Goal: Task Accomplishment & Management: Manage account settings

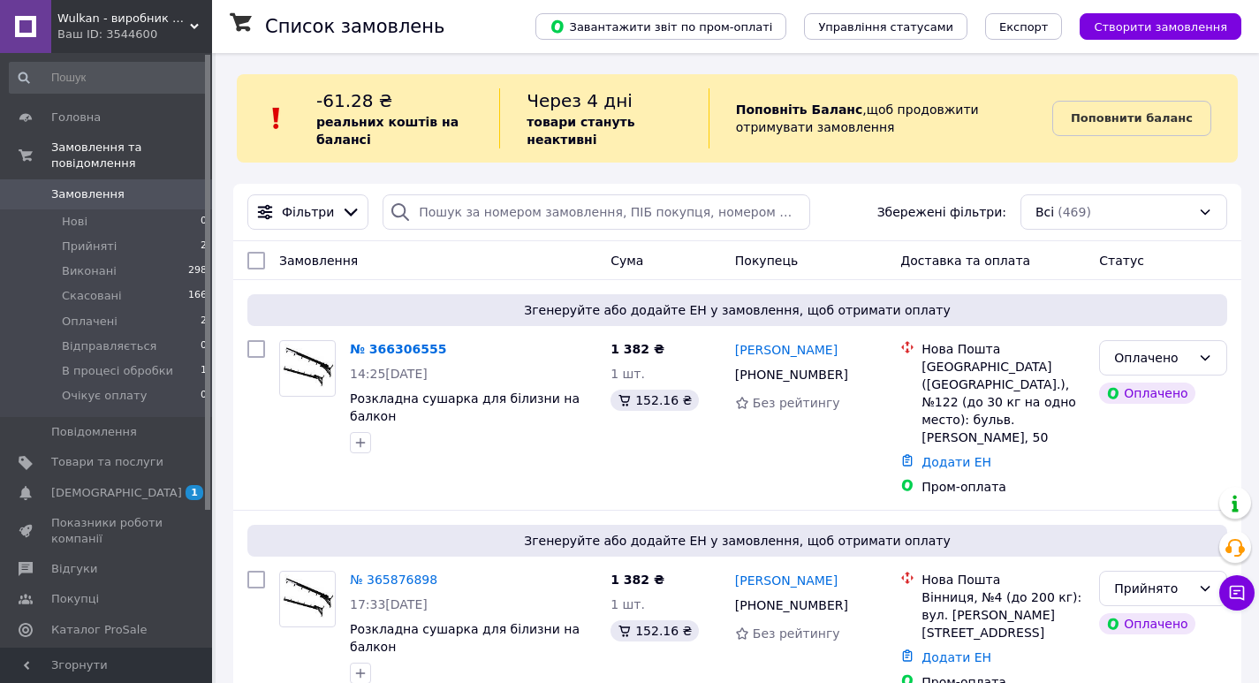
click at [125, 33] on div "Ваш ID: 3544600" at bounding box center [134, 35] width 155 height 16
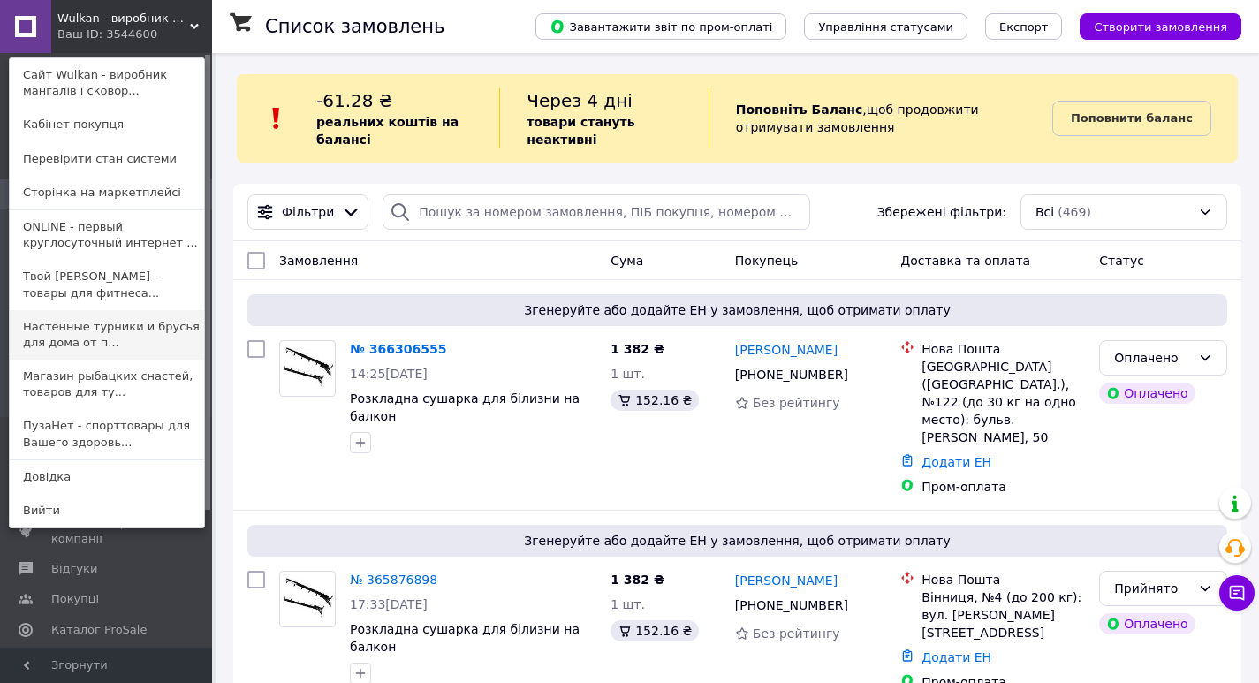
click at [72, 340] on link "Настенные турники и брусья для дома от п..." at bounding box center [107, 334] width 194 height 49
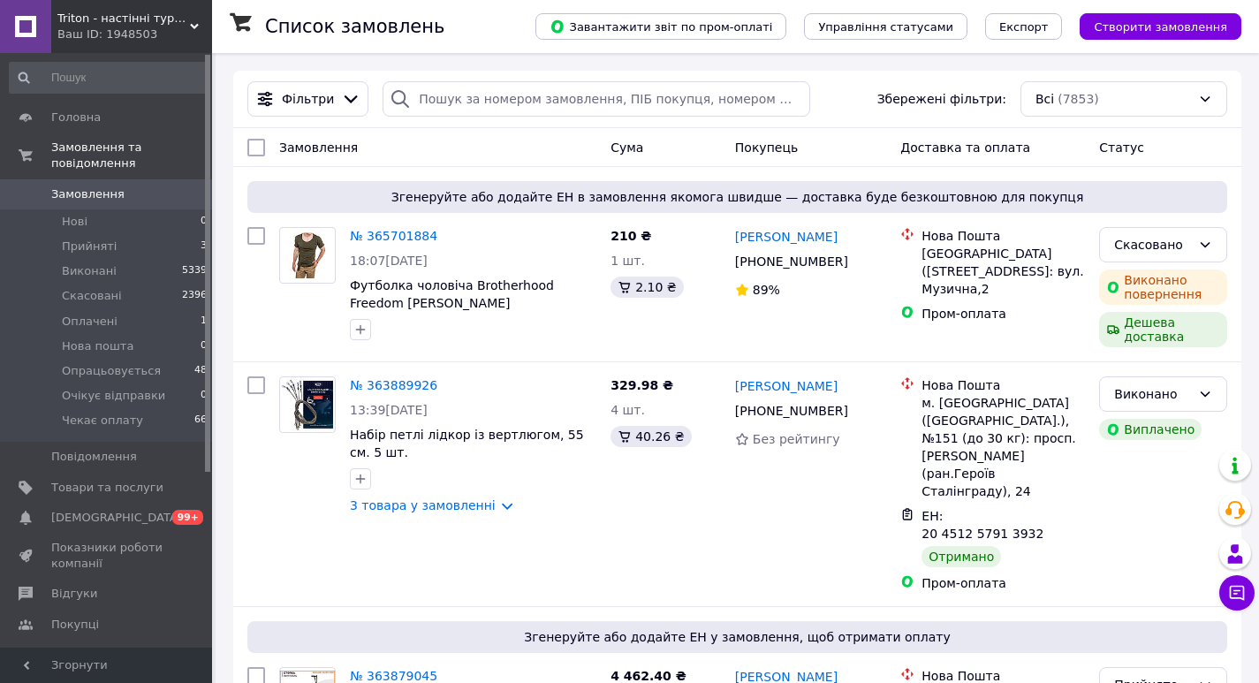
click at [123, 26] on span "Triton - настінні турніки та бруси для дому від виробника" at bounding box center [123, 19] width 133 height 16
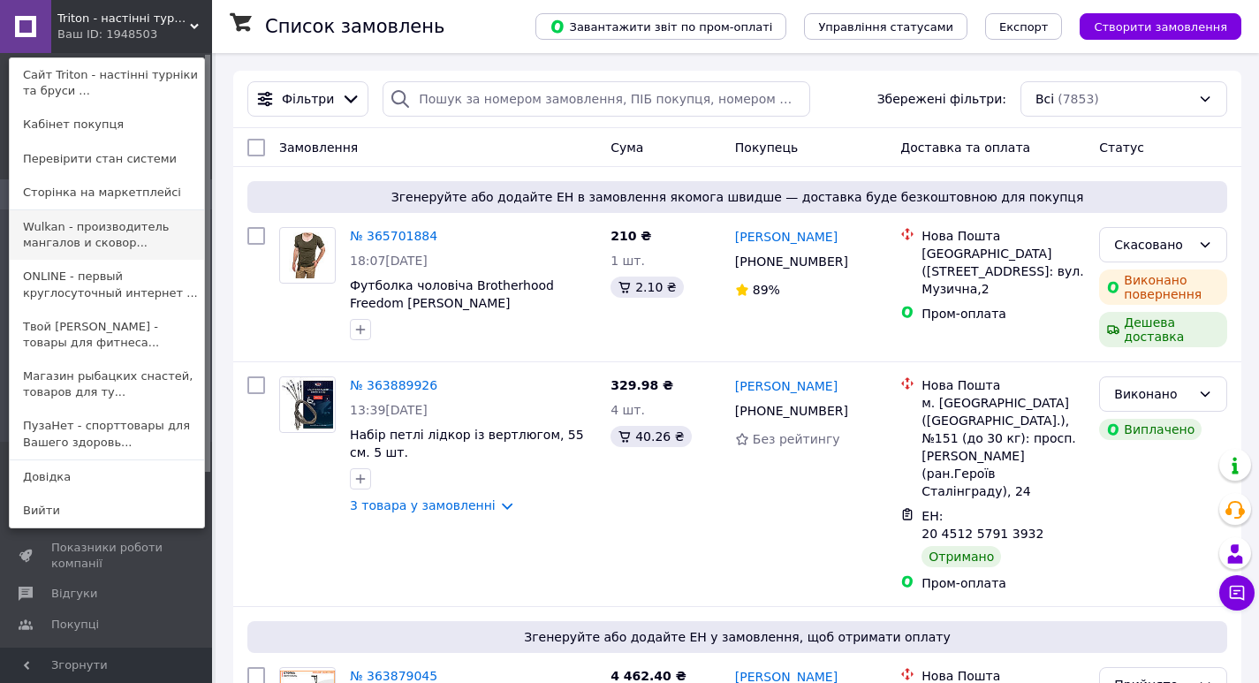
click at [118, 223] on link "Wulkan - производитель мангалов и сковор..." at bounding box center [107, 234] width 194 height 49
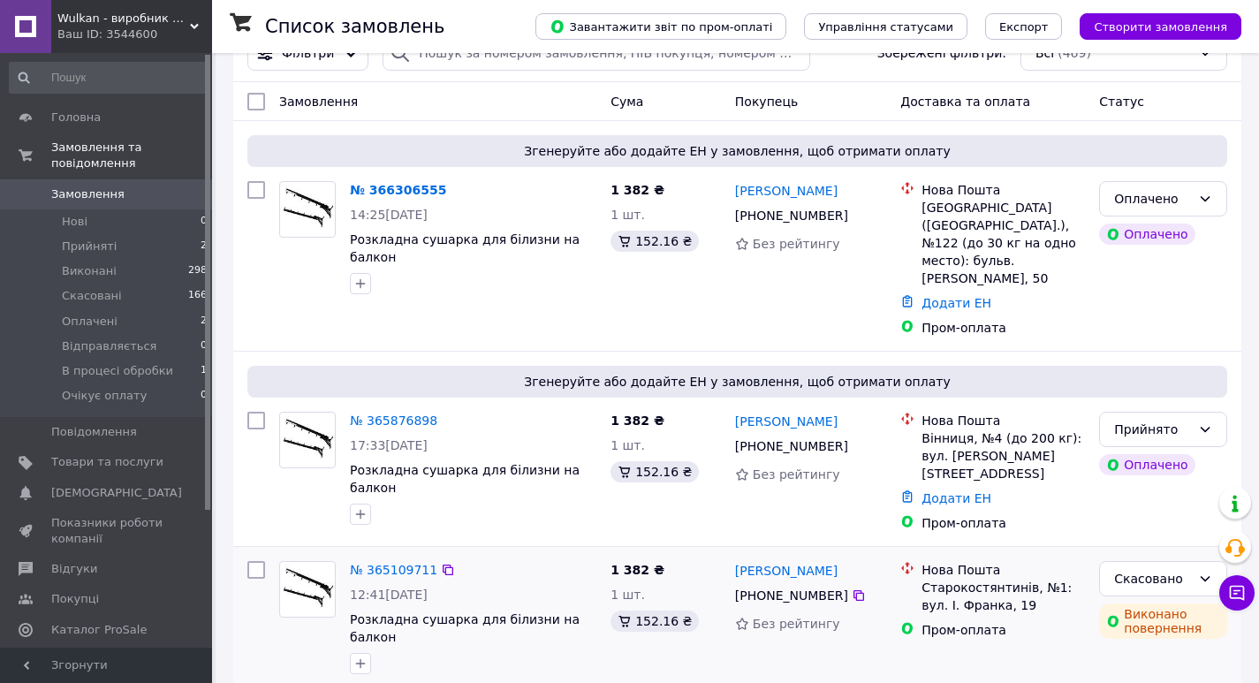
scroll to position [177, 0]
